Goal: Transaction & Acquisition: Purchase product/service

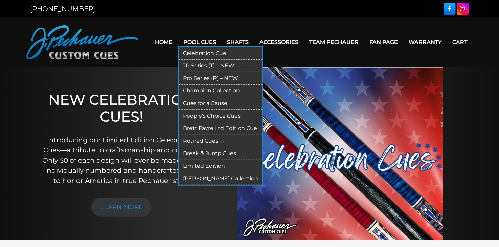
click at [206, 75] on link "Pro Series (R) – NEW" at bounding box center [220, 78] width 83 height 13
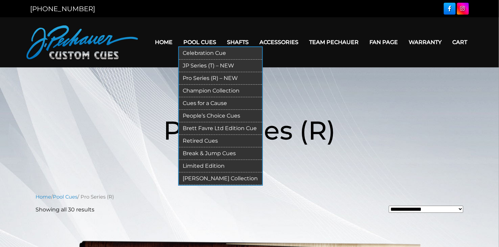
click at [203, 65] on link "JP Series (T) – NEW" at bounding box center [220, 66] width 83 height 13
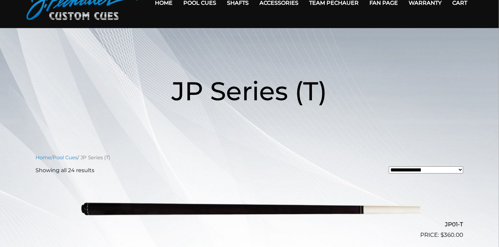
scroll to position [26, 0]
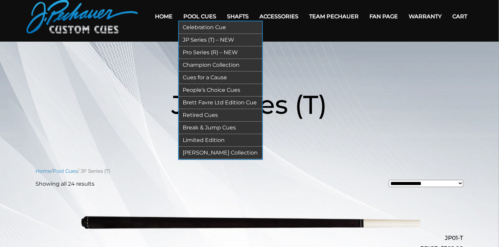
click at [210, 52] on link "Pro Series (R) – NEW" at bounding box center [220, 52] width 83 height 13
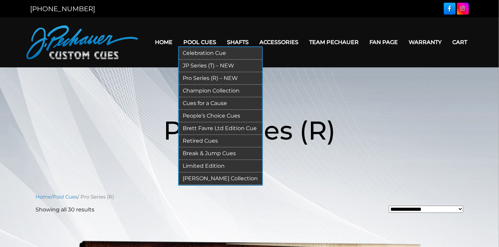
click at [210, 68] on link "JP Series (T) – NEW" at bounding box center [220, 66] width 83 height 13
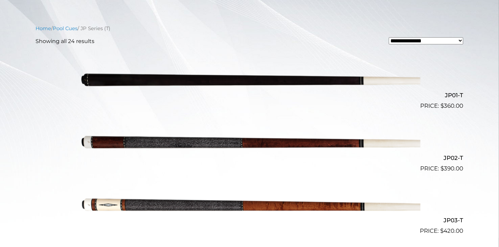
scroll to position [202, 0]
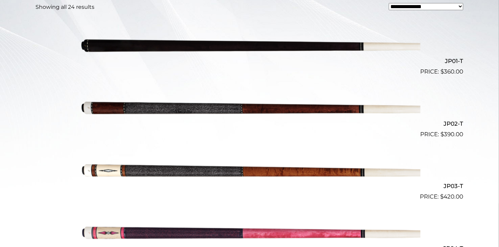
click at [233, 44] on img at bounding box center [250, 45] width 342 height 57
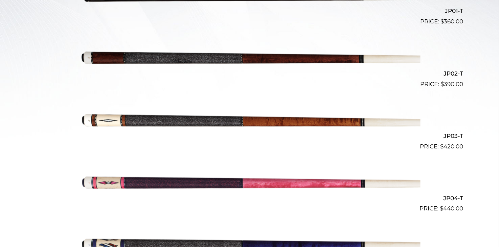
scroll to position [0, 0]
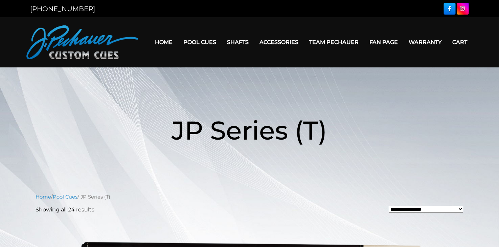
click at [426, 47] on link "Warranty" at bounding box center [426, 42] width 44 height 17
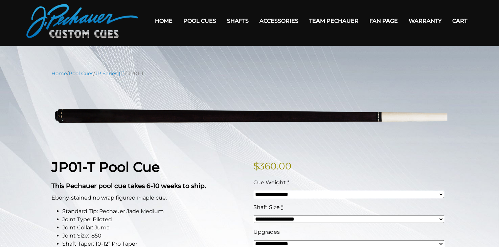
scroll to position [79, 0]
